Goal: Navigation & Orientation: Find specific page/section

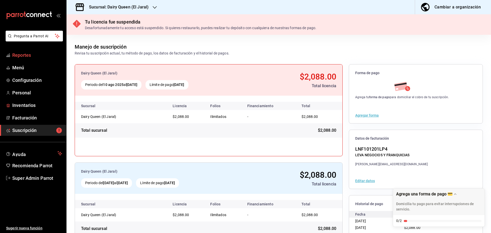
click at [25, 54] on span "Reportes" at bounding box center [37, 55] width 50 height 7
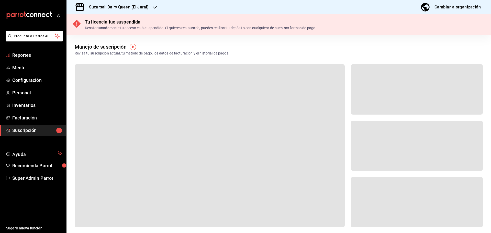
click at [25, 54] on span "Reportes" at bounding box center [37, 55] width 50 height 7
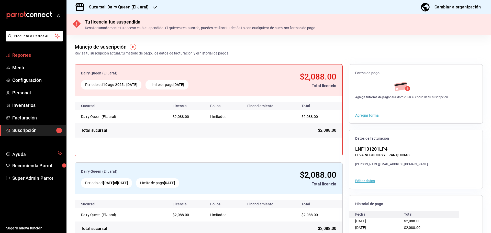
click at [22, 56] on span "Reportes" at bounding box center [37, 55] width 50 height 7
click at [25, 87] on ul "Reportes Menú Configuración Personal Inventarios Facturación Suscripción" at bounding box center [33, 93] width 66 height 86
click at [135, 4] on div "Sucursal: Dairy Queen (El Jaral)" at bounding box center [115, 7] width 88 height 14
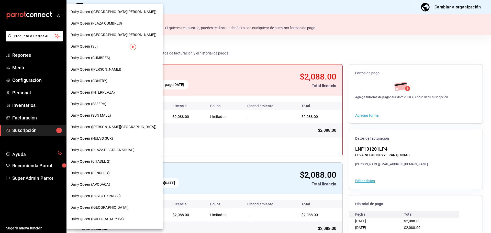
click at [108, 24] on span "Dairy Queen (PLAZA CUMBRES)" at bounding box center [97, 23] width 52 height 5
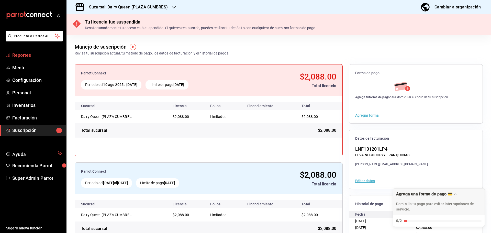
click at [13, 56] on span "Reportes" at bounding box center [37, 55] width 50 height 7
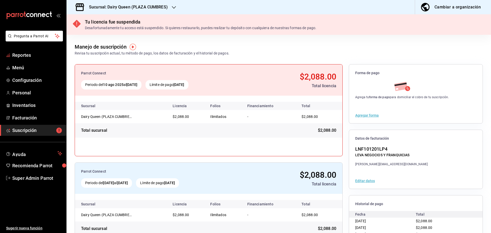
click at [13, 56] on span "Reportes" at bounding box center [37, 55] width 50 height 7
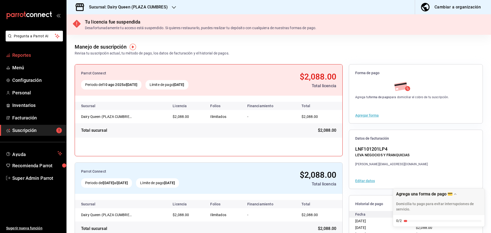
click at [25, 53] on span "Reportes" at bounding box center [37, 55] width 50 height 7
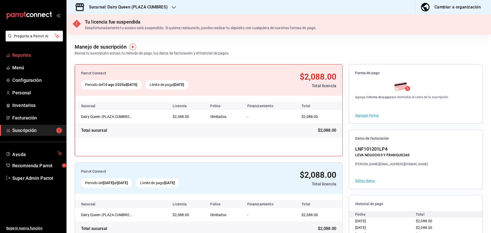
click at [30, 57] on span "Reportes" at bounding box center [37, 55] width 50 height 7
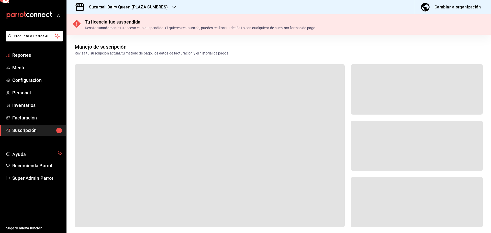
click at [30, 57] on span "Reportes" at bounding box center [37, 55] width 50 height 7
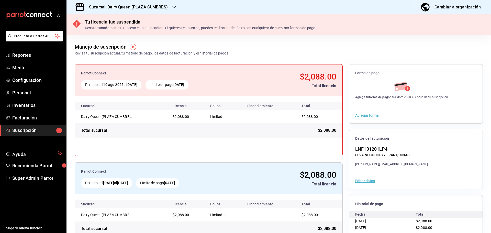
click at [44, 8] on div "mailbox folders" at bounding box center [33, 15] width 66 height 31
click at [41, 13] on icon "mailbox folders" at bounding box center [29, 16] width 46 height 8
click at [15, 52] on span "Reportes" at bounding box center [37, 55] width 50 height 7
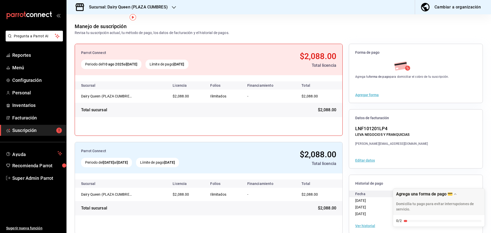
scroll to position [30, 0]
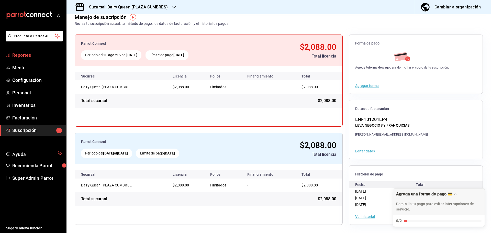
click at [30, 50] on link "Reportes" at bounding box center [33, 55] width 66 height 11
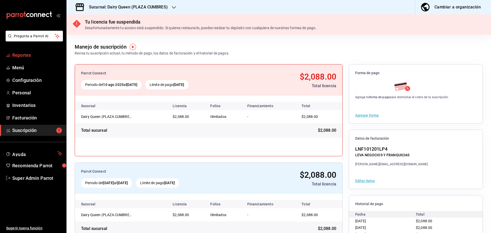
click at [20, 57] on span "Reportes" at bounding box center [37, 55] width 50 height 7
click at [20, 68] on span "Menú" at bounding box center [37, 67] width 50 height 7
click at [21, 81] on span "Configuración" at bounding box center [37, 80] width 50 height 7
click at [26, 57] on span "Reportes" at bounding box center [37, 55] width 50 height 7
click at [26, 56] on span "Reportes" at bounding box center [37, 55] width 50 height 7
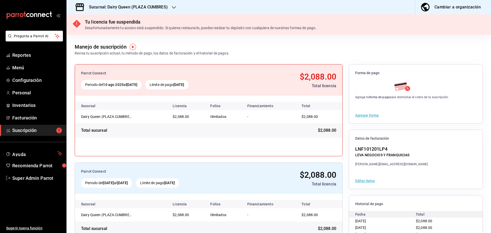
click at [131, 7] on h3 "Sucursal: Dairy Queen (PLAZA CUMBRES)" at bounding box center [126, 7] width 83 height 6
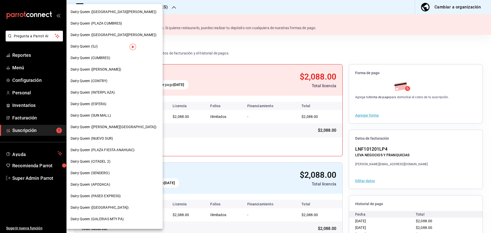
click at [224, 41] on div at bounding box center [245, 116] width 491 height 233
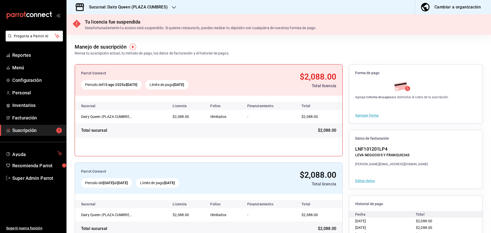
click at [435, 12] on button "Cambiar a organización" at bounding box center [451, 7] width 72 height 14
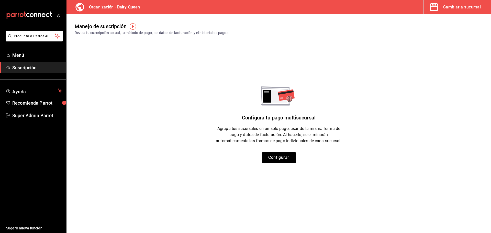
click at [455, 8] on div "Cambiar a sucursal" at bounding box center [462, 7] width 38 height 7
